Goal: Information Seeking & Learning: Stay updated

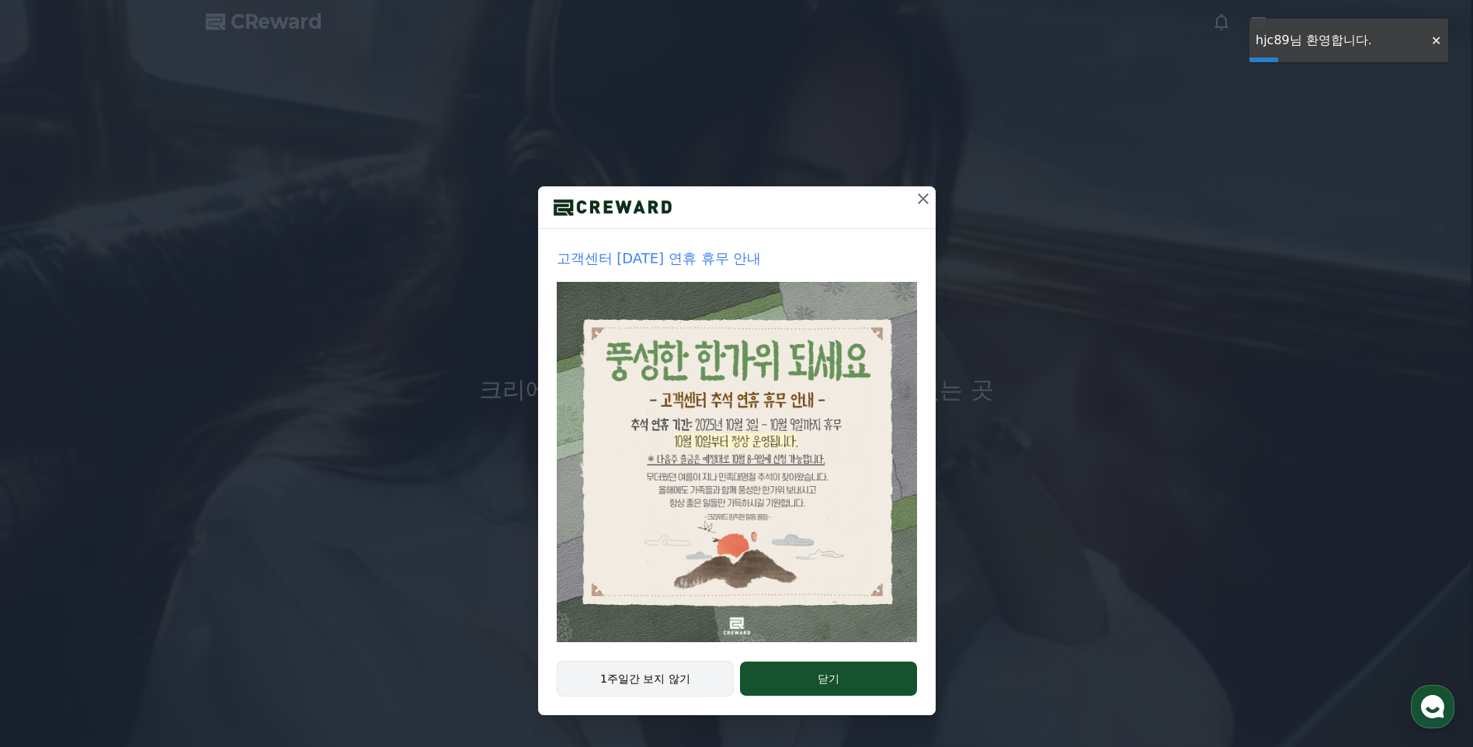
click at [627, 690] on button "1주일간 보지 않기" at bounding box center [646, 679] width 178 height 36
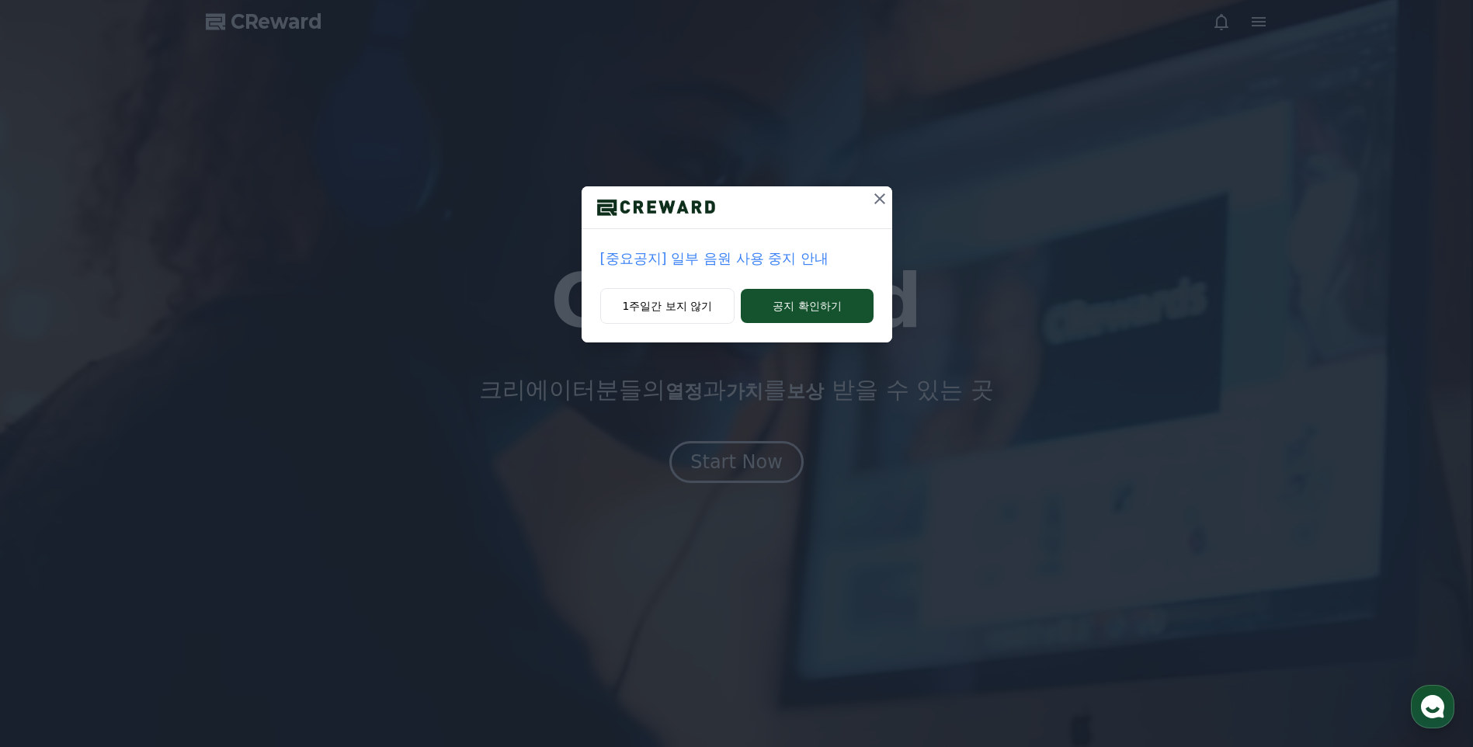
click at [714, 256] on p "[중요공지] 일부 음원 사용 중지 안내" at bounding box center [736, 259] width 273 height 22
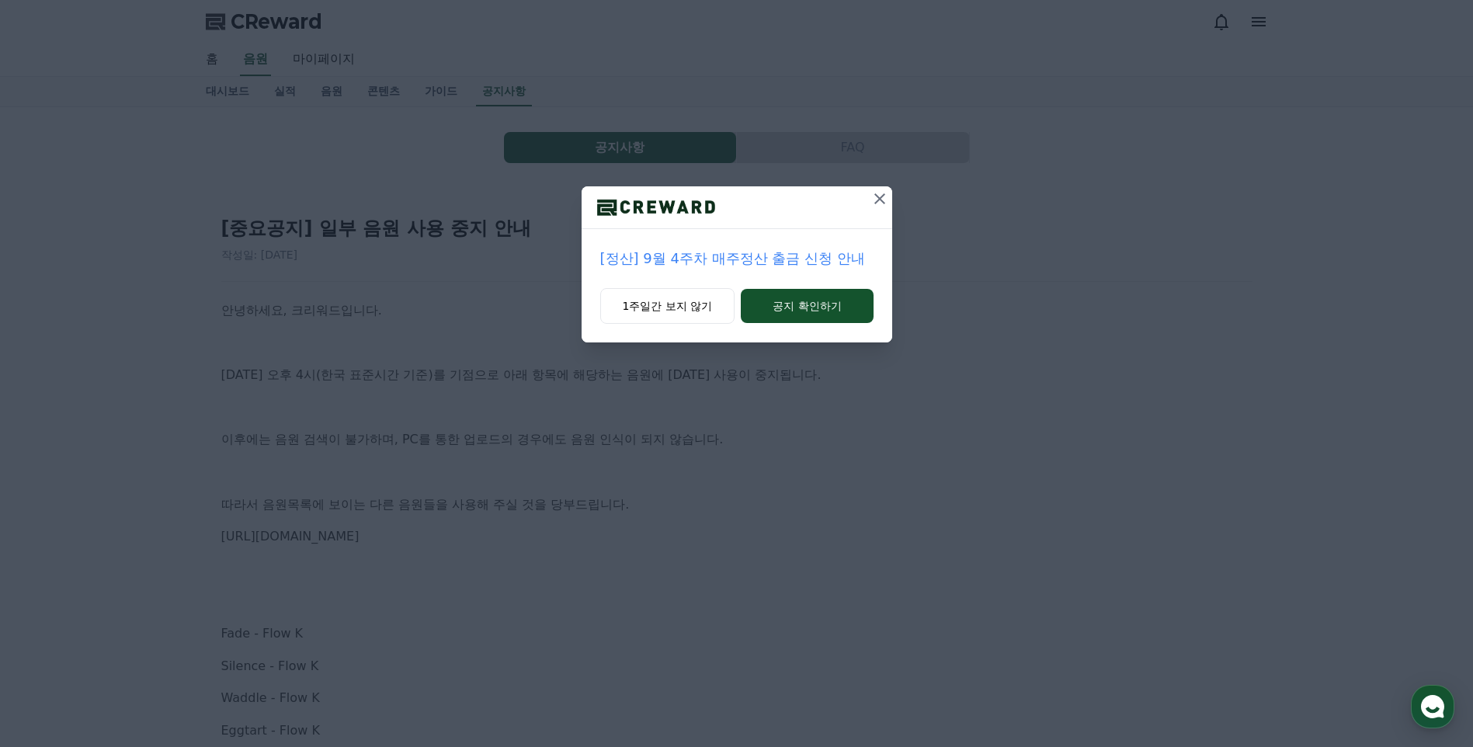
click at [881, 200] on icon at bounding box center [879, 198] width 11 height 11
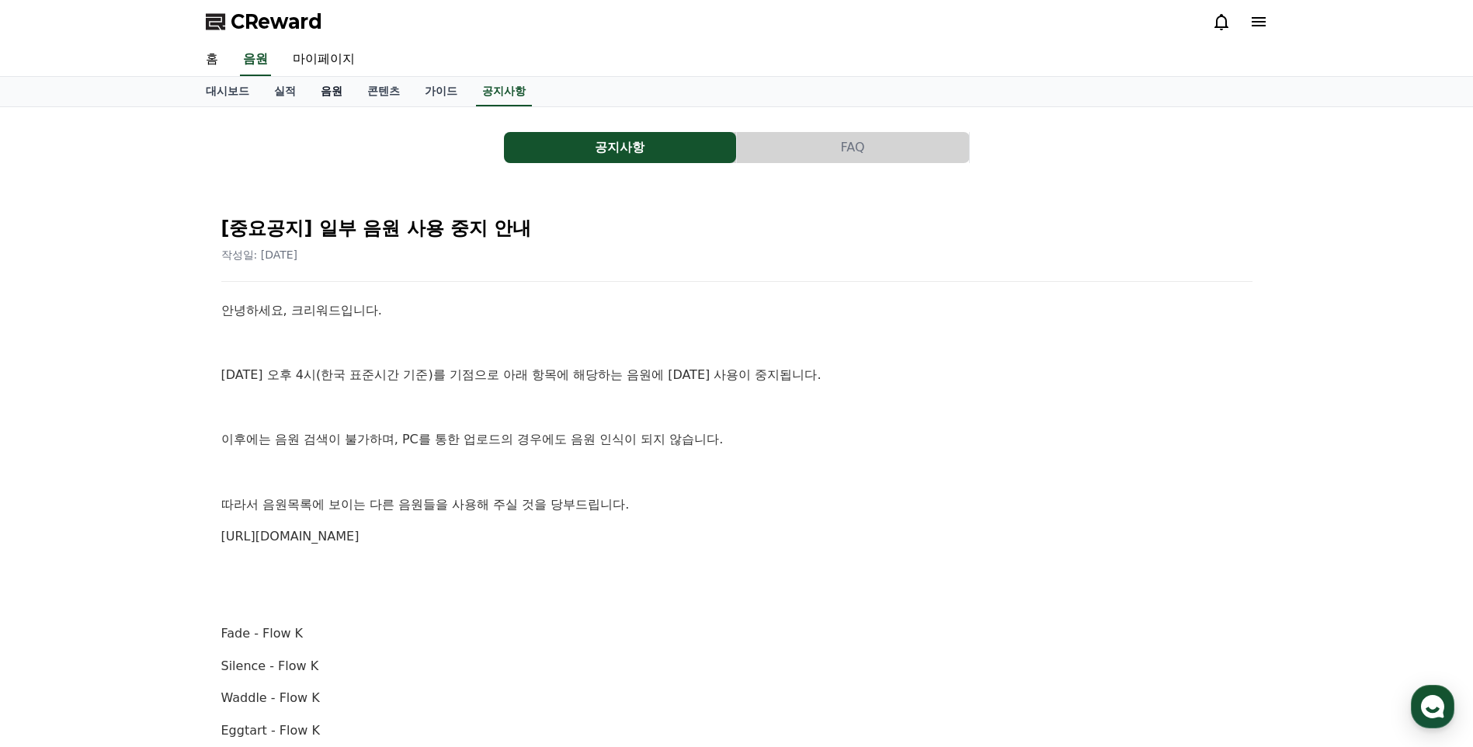
click at [332, 89] on link "음원" at bounding box center [331, 92] width 47 height 30
